Goal: Information Seeking & Learning: Learn about a topic

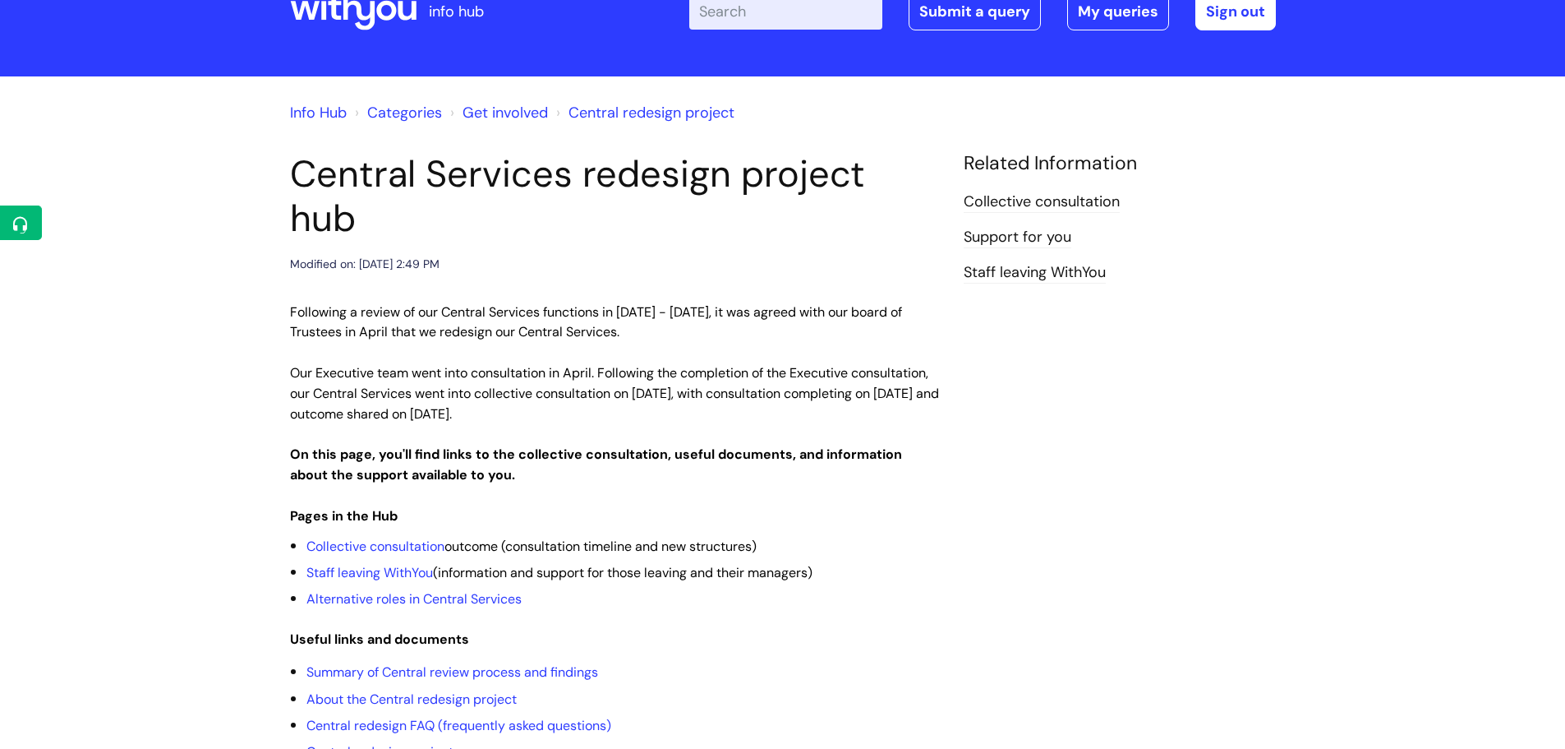
scroll to position [82, 0]
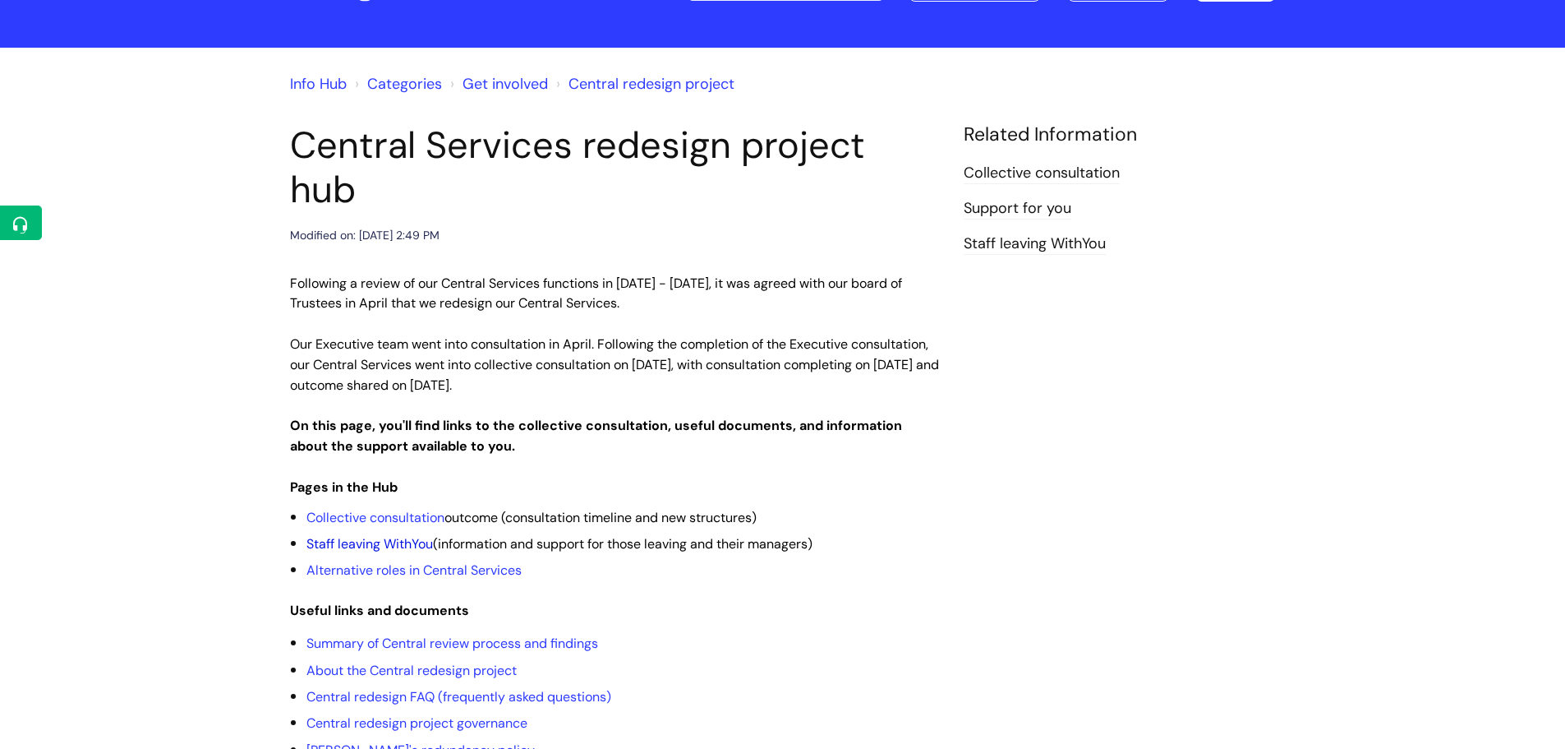
click at [375, 535] on link "Staff leaving WithYou" at bounding box center [370, 543] width 127 height 17
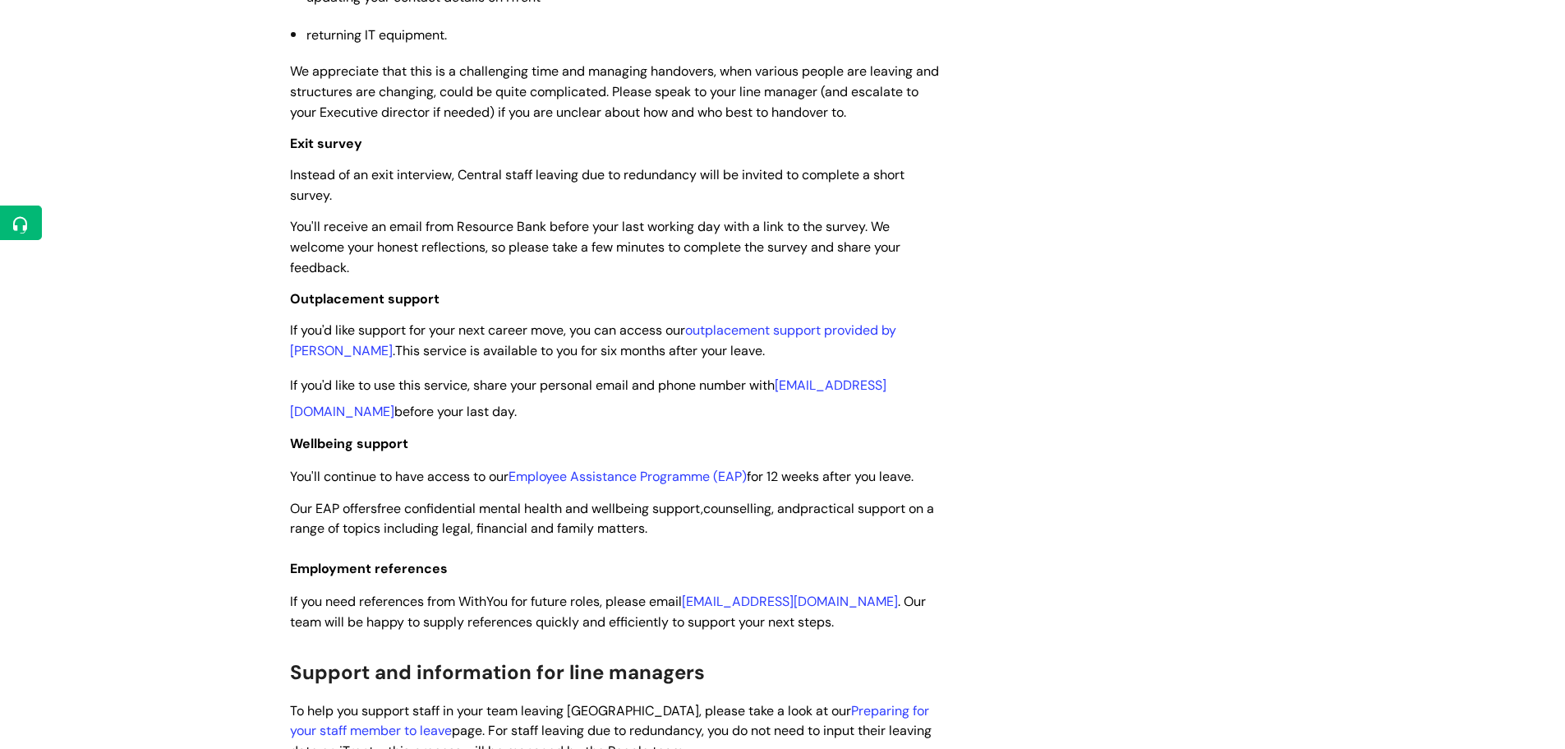
scroll to position [986, 0]
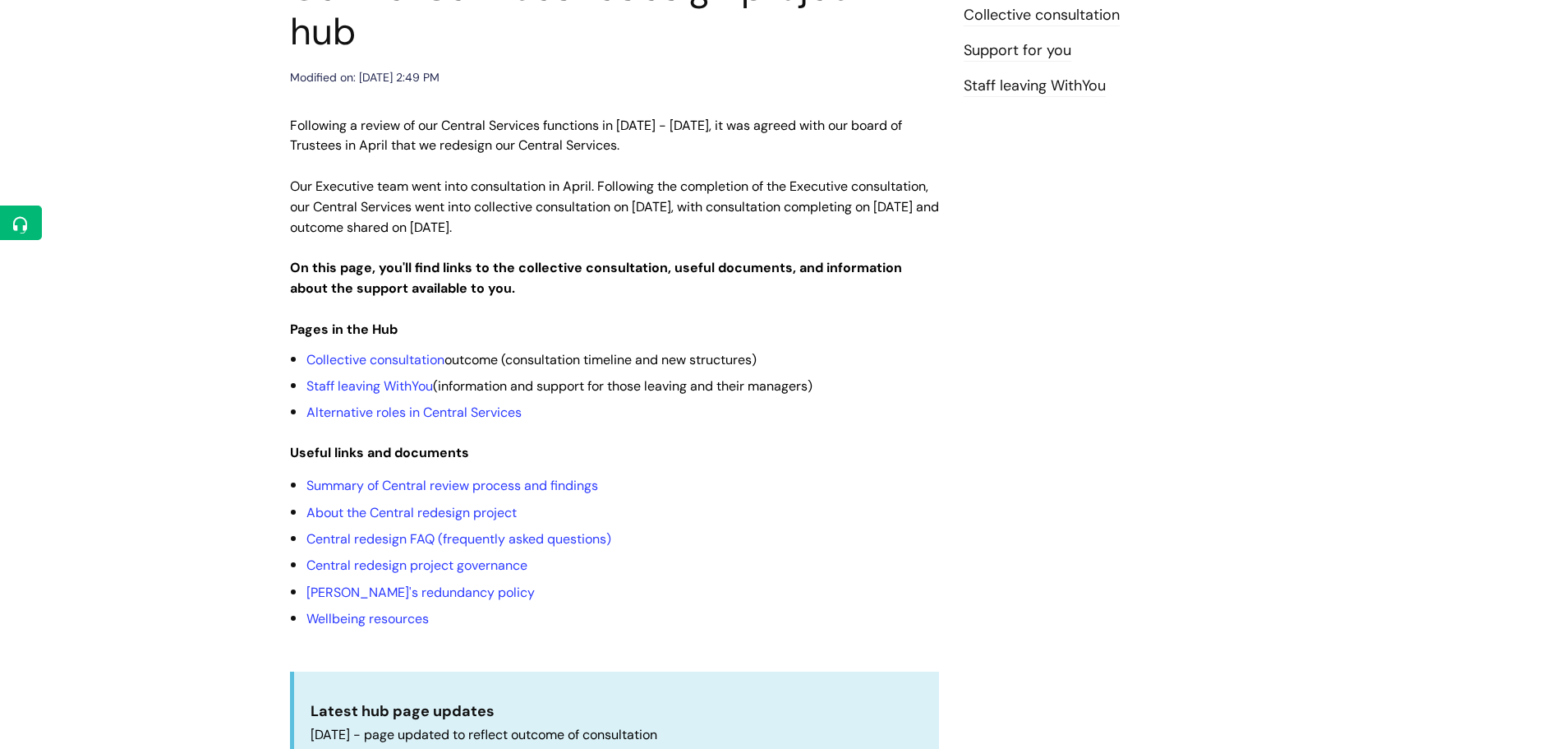
scroll to position [247, 0]
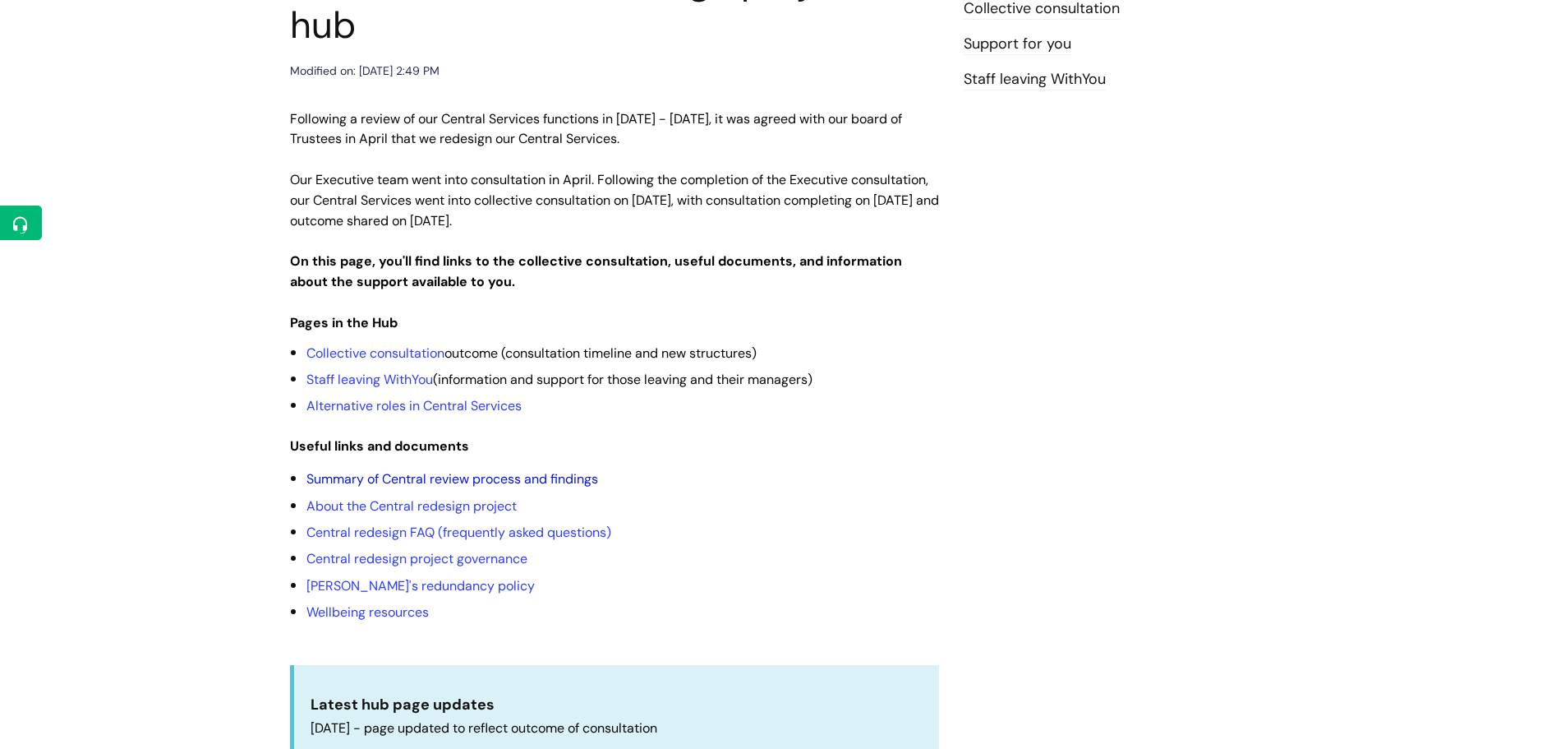
click at [499, 470] on link "Summary of Central review process and findings" at bounding box center [453, 478] width 292 height 17
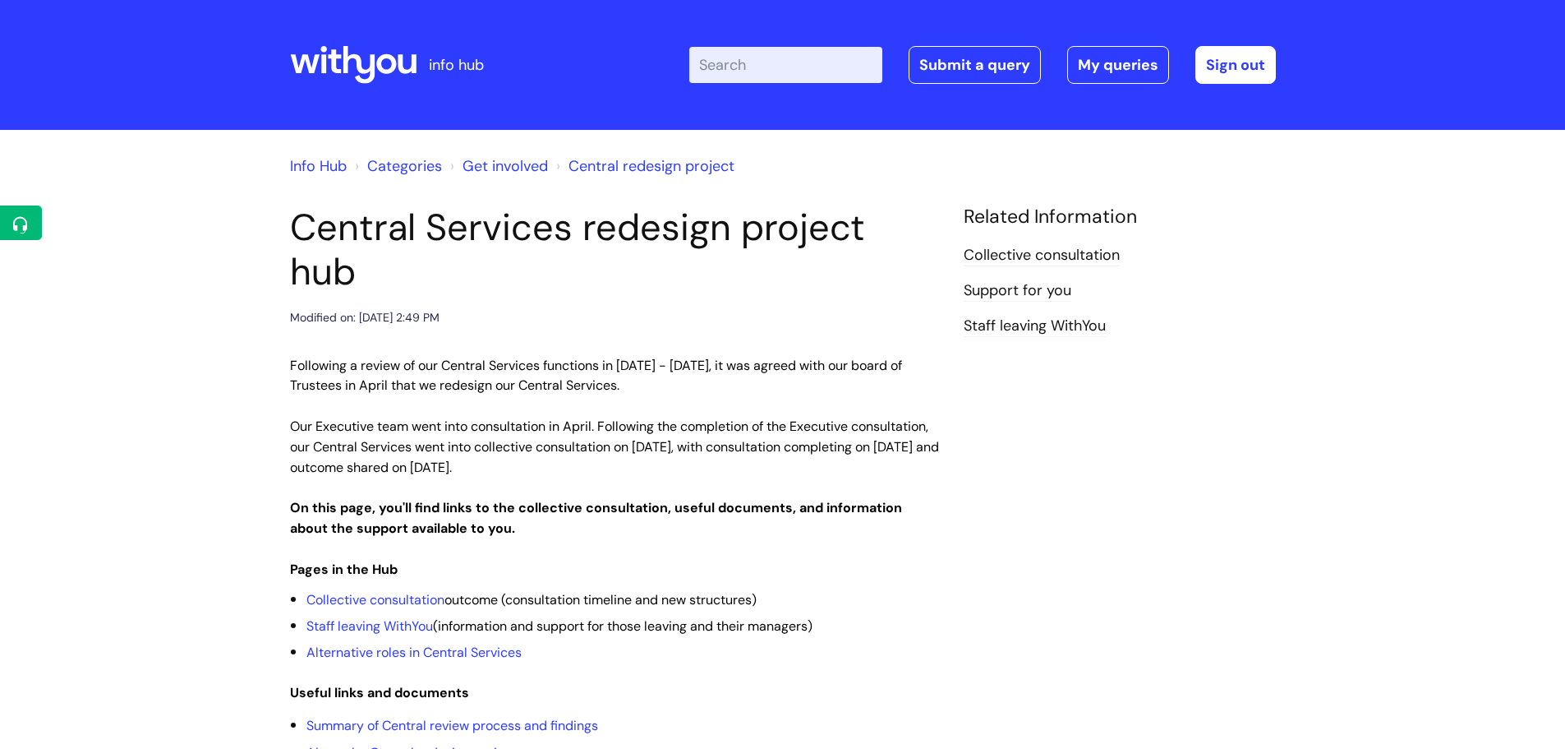
scroll to position [249, 0]
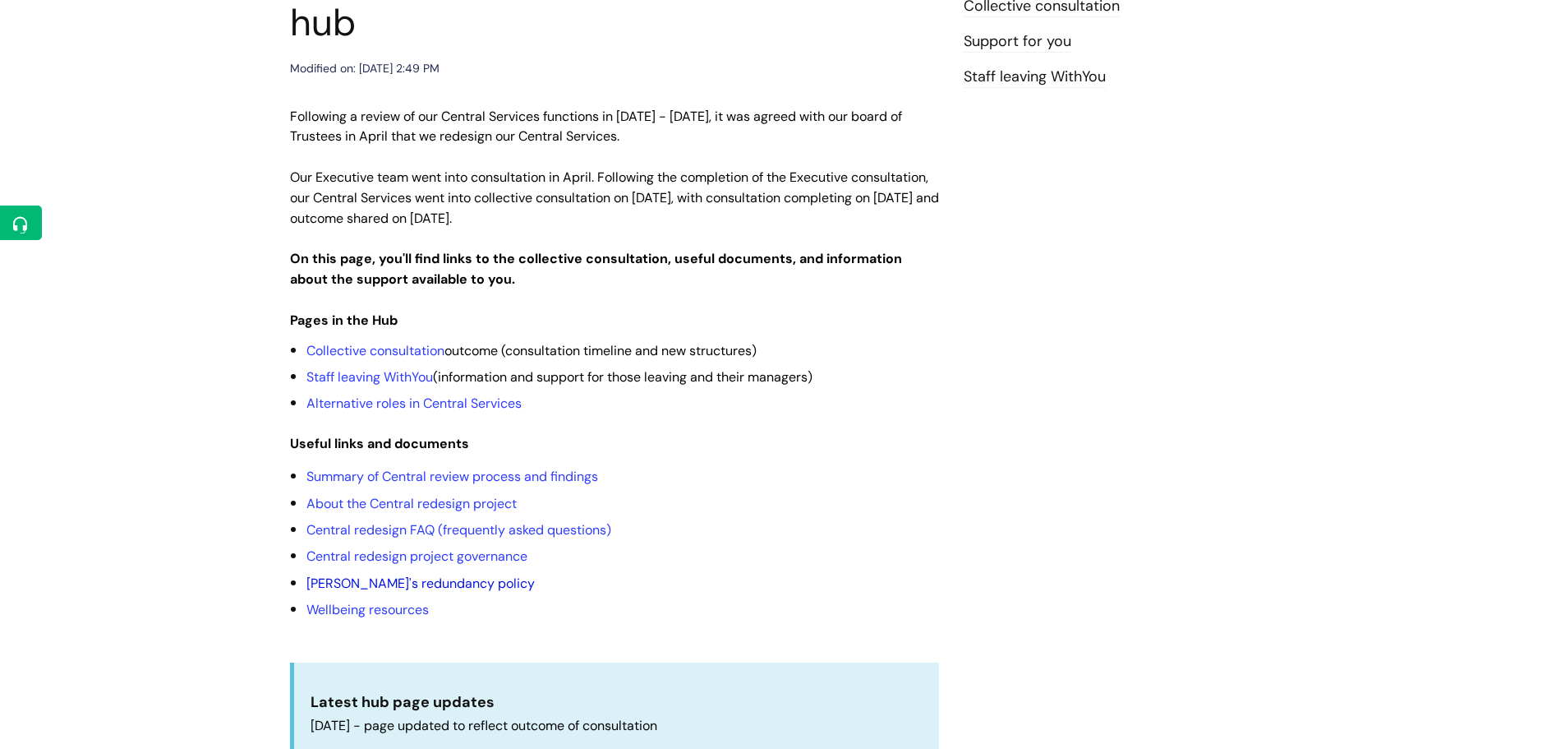
click at [436, 574] on link "[PERSON_NAME]'s redundancy policy" at bounding box center [421, 582] width 228 height 17
